Goal: Task Accomplishment & Management: Manage account settings

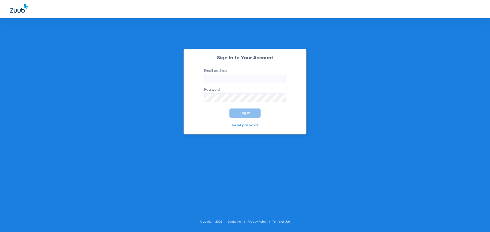
click at [240, 76] on input "Email address" at bounding box center [245, 79] width 82 height 9
paste input "U6pRDVxjiRpy!"
type input "U6pRDVxjiRpy!"
drag, startPoint x: 253, startPoint y: 80, endPoint x: 173, endPoint y: 80, distance: 80.1
click at [173, 80] on div "Sign In to Your Account Email address Invalid email address U6pRDVxjiRpy! Passw…" at bounding box center [245, 116] width 490 height 232
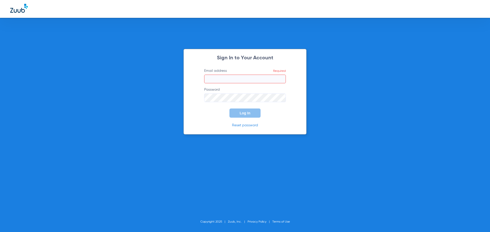
click at [242, 81] on input "Email address Required" at bounding box center [245, 79] width 82 height 9
click at [249, 114] on span "Log In" at bounding box center [244, 113] width 11 height 4
click at [257, 110] on button "Log In" at bounding box center [244, 113] width 31 height 9
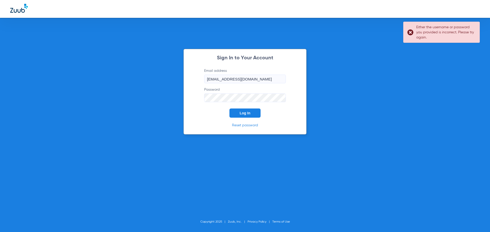
click at [137, 112] on div "Sign In to Your Account Email address [EMAIL_ADDRESS][DOMAIN_NAME] Password Log…" at bounding box center [245, 116] width 490 height 232
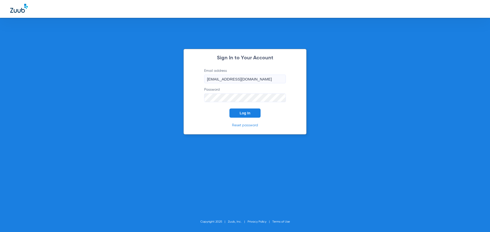
click at [260, 110] on button "Log In" at bounding box center [244, 113] width 31 height 9
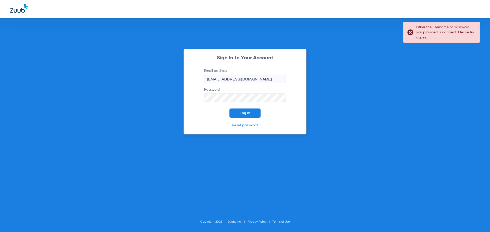
click at [274, 80] on input "[EMAIL_ADDRESS][DOMAIN_NAME]" at bounding box center [245, 79] width 82 height 9
type input "[EMAIL_ADDRESS][DOMAIN_NAME]"
click at [148, 110] on div "Sign In to Your Account Email address [EMAIL_ADDRESS][DOMAIN_NAME] Password Log…" at bounding box center [245, 116] width 490 height 232
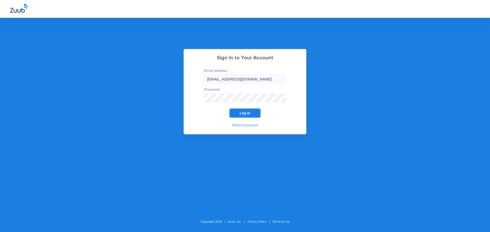
click at [253, 114] on button "Log In" at bounding box center [244, 113] width 31 height 9
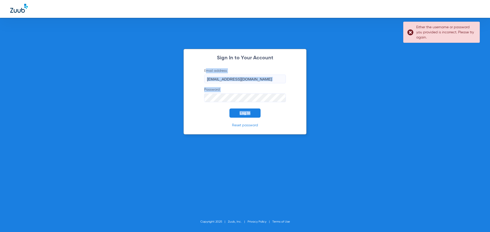
drag, startPoint x: 251, startPoint y: 103, endPoint x: 176, endPoint y: 96, distance: 75.3
click at [176, 96] on div "Sign In to Your Account Email address [EMAIL_ADDRESS][DOMAIN_NAME] Password Log…" at bounding box center [245, 116] width 490 height 232
click at [173, 96] on div "Sign In to Your Account Email address [EMAIL_ADDRESS][DOMAIN_NAME] Password Log…" at bounding box center [245, 116] width 490 height 232
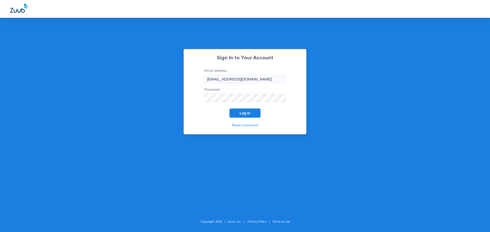
click at [243, 116] on button "Log In" at bounding box center [244, 113] width 31 height 9
click at [166, 117] on div "Sign In to Your Account Email address [EMAIL_ADDRESS][DOMAIN_NAME] Password Log…" at bounding box center [245, 116] width 490 height 232
click at [254, 107] on form "Email address [EMAIL_ADDRESS][DOMAIN_NAME] Password Log In" at bounding box center [244, 92] width 97 height 49
click at [257, 114] on button "Log In" at bounding box center [244, 113] width 31 height 9
click at [162, 106] on div "Sign In to Your Account Email address [EMAIL_ADDRESS][DOMAIN_NAME] Password Log…" at bounding box center [245, 116] width 490 height 232
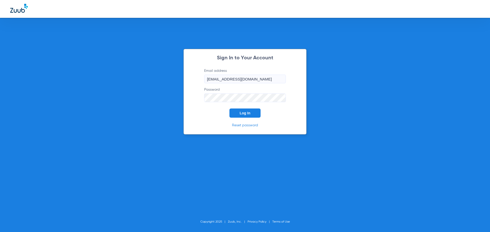
click at [247, 114] on span "Log In" at bounding box center [244, 113] width 11 height 4
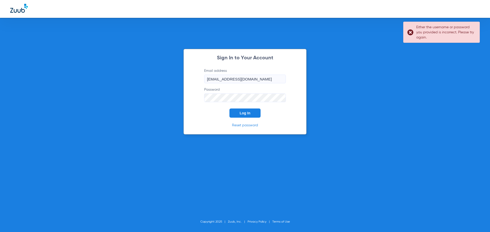
click at [247, 126] on link "Reset password" at bounding box center [245, 126] width 26 height 4
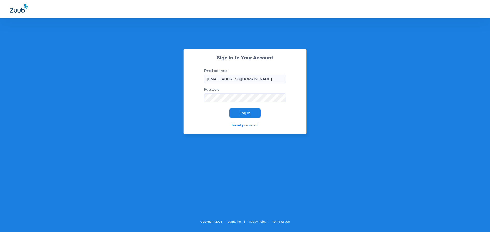
click at [249, 126] on link "Reset password" at bounding box center [245, 126] width 26 height 4
